Goal: Check status

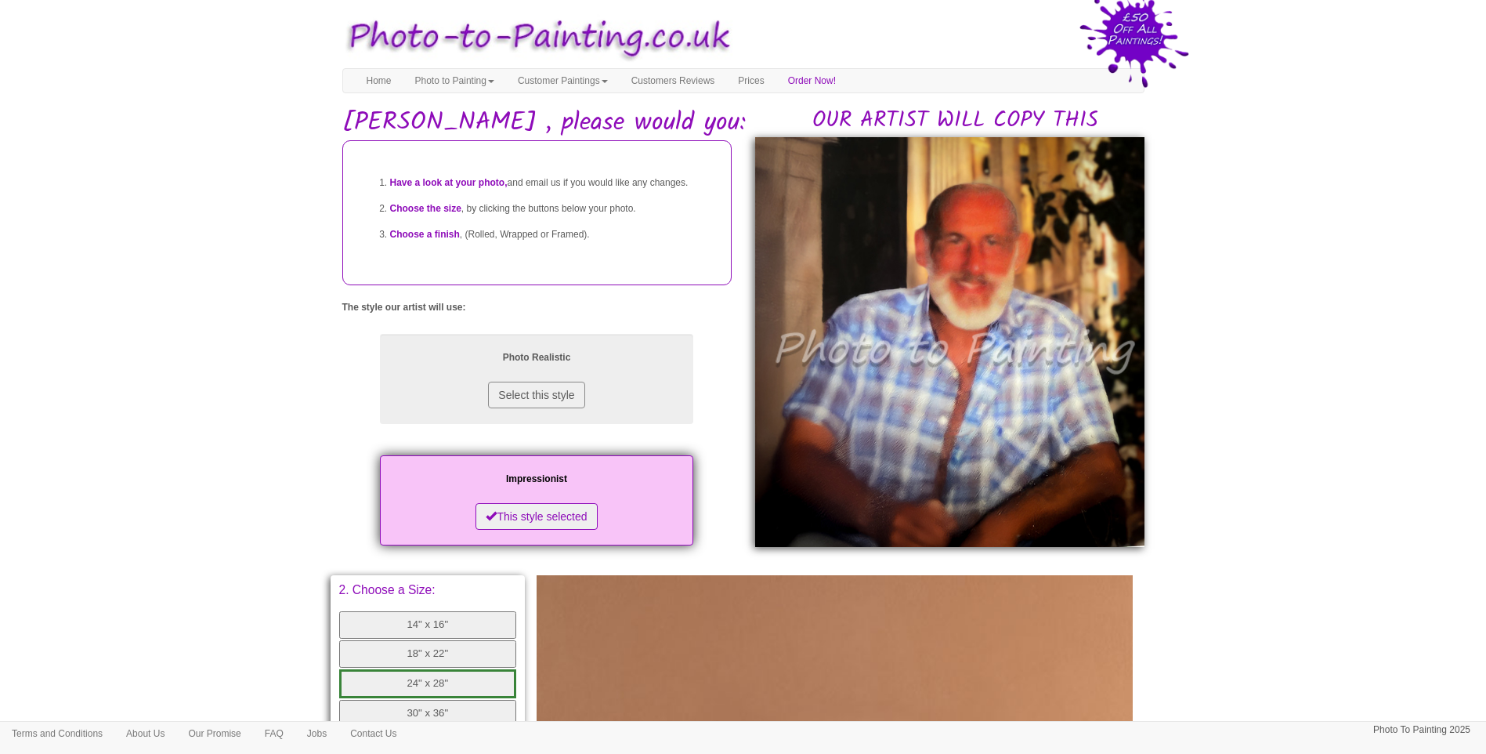
click at [175, 552] on body "Your painting - risk free Toggle navigation Menu Home Photo to Painting Photo t…" at bounding box center [743, 625] width 1486 height 1235
click at [436, 1] on html "Your painting - risk free Toggle navigation Menu Home Photo to Painting Photo t…" at bounding box center [743, 621] width 1486 height 1243
click at [242, 395] on body "Your painting - risk free Toggle navigation Menu Home Photo to Painting Photo t…" at bounding box center [743, 625] width 1486 height 1235
